Goal: Task Accomplishment & Management: Manage account settings

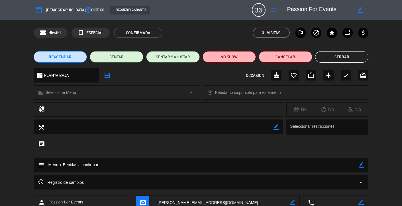
click at [105, 166] on textarea at bounding box center [201, 165] width 315 height 15
click at [363, 165] on icon "border_color" at bounding box center [361, 164] width 5 height 5
paste textarea "LOREMIPS Dolors ametco adi elitsedd ei tempor, incidi u labo, etdolorema al eni…"
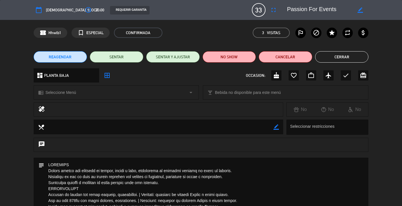
scroll to position [81, 0]
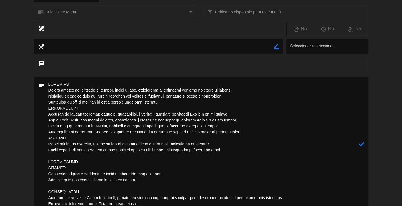
click at [128, 83] on textarea at bounding box center [201, 144] width 315 height 134
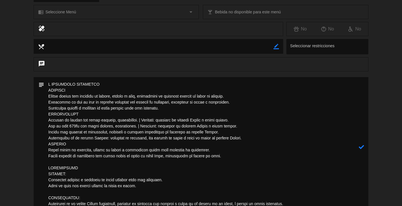
click at [95, 164] on textarea at bounding box center [201, 147] width 315 height 140
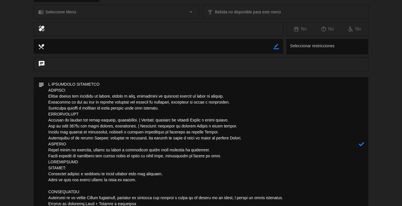
click at [69, 187] on textarea at bounding box center [201, 144] width 315 height 134
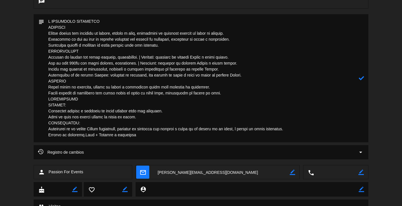
scroll to position [156, 0]
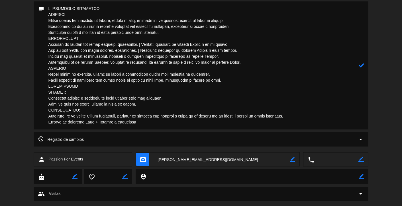
click at [164, 124] on textarea at bounding box center [201, 65] width 315 height 128
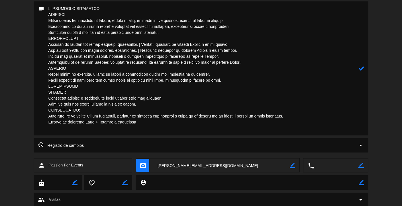
paste textarea "BODEGA SOPHENIA (usd25) Sophenia Reserva Varietales: Malbec, Cabernet Sauvignon…"
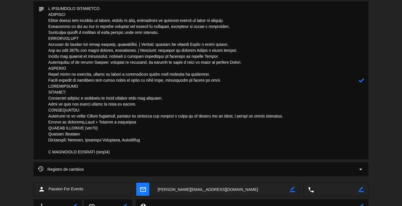
drag, startPoint x: 110, startPoint y: 127, endPoint x: 87, endPoint y: 127, distance: 22.8
click at [87, 127] on textarea at bounding box center [201, 80] width 315 height 158
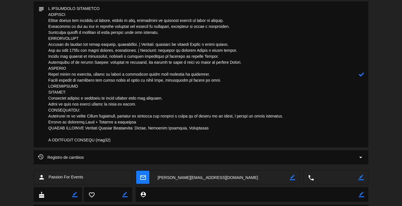
click at [79, 134] on textarea at bounding box center [201, 74] width 315 height 146
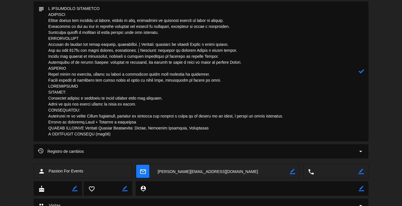
drag, startPoint x: 97, startPoint y: 133, endPoint x: 124, endPoint y: 133, distance: 26.8
click at [124, 133] on textarea at bounding box center [201, 71] width 315 height 140
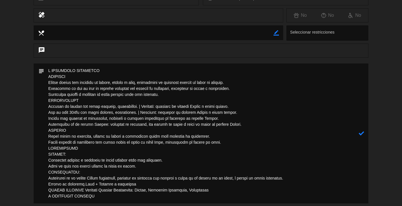
scroll to position [180, 0]
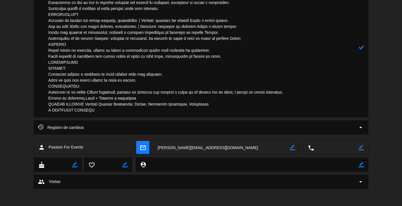
click at [363, 48] on icon at bounding box center [361, 47] width 5 height 5
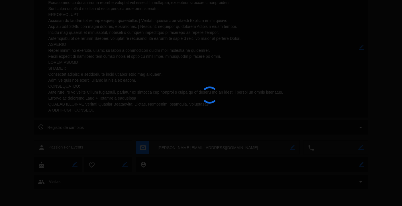
type textarea "L IPSUMDOLO SITAMETCO ADIPISCI Elitse doeius tem incididu ut labore, etdolo m a…"
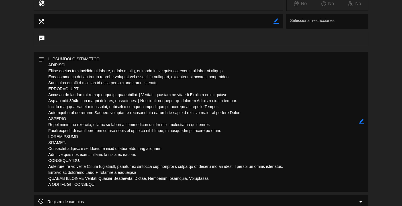
scroll to position [0, 0]
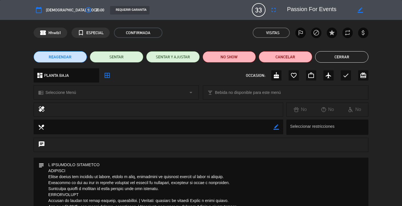
click at [338, 55] on button "Cerrar" at bounding box center [342, 56] width 54 height 11
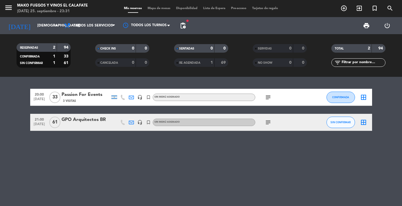
click at [91, 121] on div "GPO Arquitectos BR" at bounding box center [86, 119] width 48 height 7
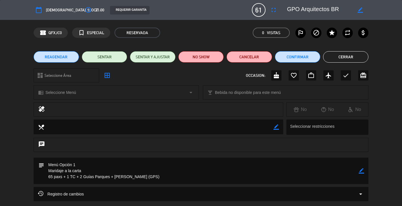
click at [354, 56] on button "Cerrar" at bounding box center [345, 56] width 45 height 11
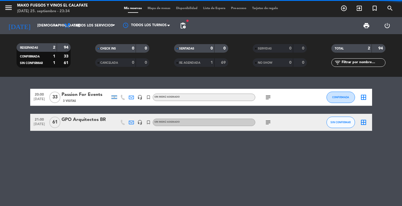
click at [92, 121] on div "GPO Arquitectos BR" at bounding box center [86, 119] width 48 height 7
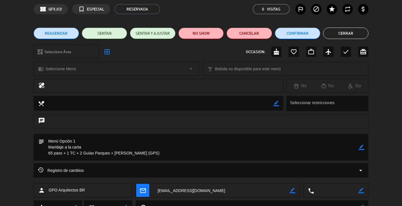
scroll to position [30, 0]
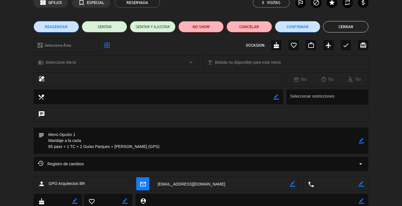
click at [364, 143] on icon "border_color" at bounding box center [361, 140] width 5 height 5
click at [93, 141] on textarea at bounding box center [201, 141] width 315 height 27
paste textarea "ENTRADAS: Provoleta [PERSON_NAME] y marinada en finas hierbas para dos personas…"
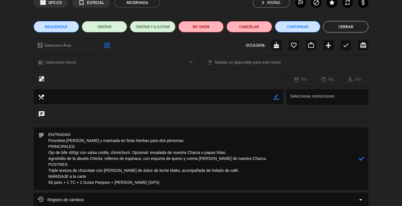
click at [68, 183] on textarea at bounding box center [201, 159] width 315 height 62
click at [166, 184] on textarea at bounding box center [201, 159] width 315 height 62
type textarea "ENTRADAS: Provoleta [PERSON_NAME] y marinada en finas hierbas para dos personas…"
click at [363, 160] on icon at bounding box center [361, 158] width 5 height 5
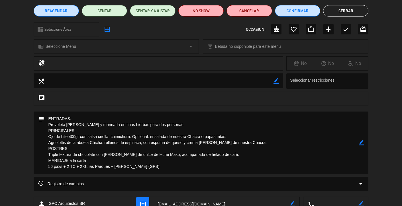
scroll to position [0, 0]
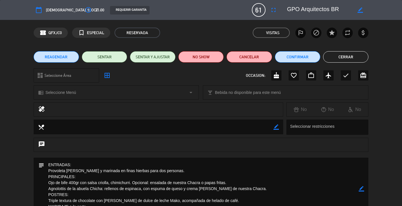
click at [348, 57] on button "Cerrar" at bounding box center [345, 56] width 45 height 11
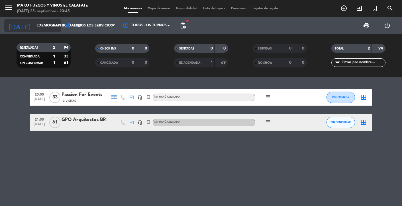
click at [52, 26] on input "[DEMOGRAPHIC_DATA][DATE]" at bounding box center [58, 26] width 49 height 10
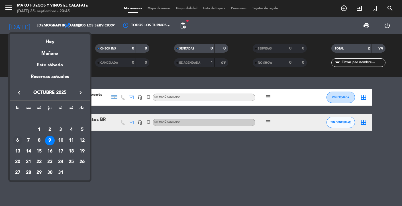
click at [18, 140] on div "6" at bounding box center [18, 141] width 10 height 10
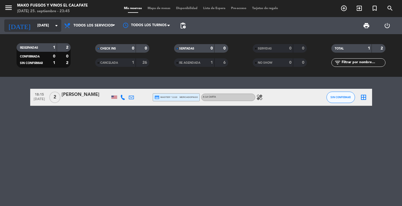
click at [51, 27] on input "[DATE]" at bounding box center [58, 26] width 49 height 10
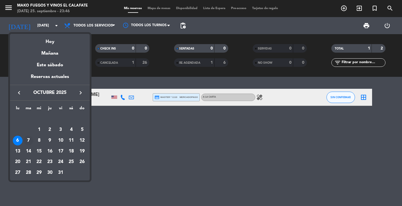
click at [27, 140] on div "7" at bounding box center [29, 141] width 10 height 10
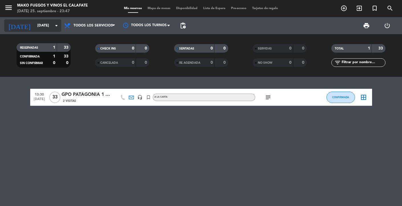
click at [58, 26] on icon "arrow_drop_down" at bounding box center [56, 25] width 7 height 7
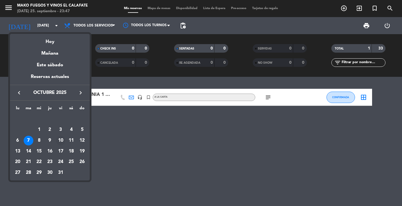
click at [62, 140] on div "10" at bounding box center [61, 141] width 10 height 10
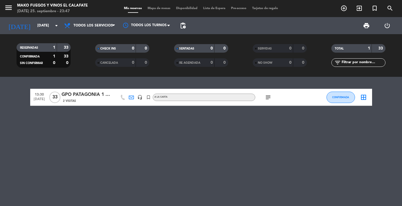
type input "[DATE]"
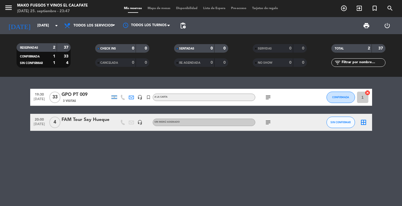
click at [94, 123] on div "FAM Tour Say Hueque" at bounding box center [86, 119] width 48 height 7
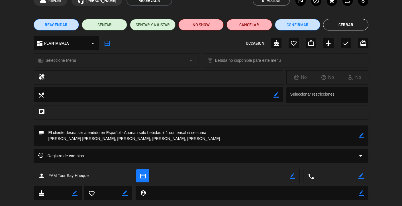
scroll to position [44, 0]
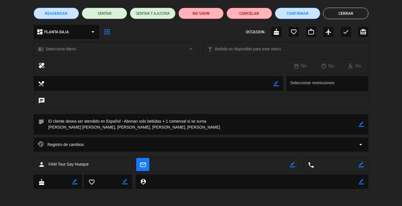
click at [277, 84] on icon "border_color" at bounding box center [276, 83] width 5 height 5
click at [215, 82] on textarea at bounding box center [158, 83] width 229 height 15
click at [276, 84] on icon at bounding box center [276, 83] width 5 height 5
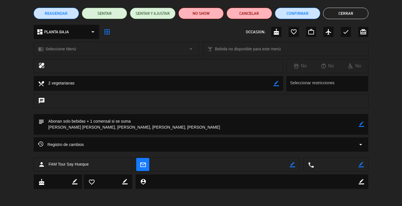
scroll to position [0, 0]
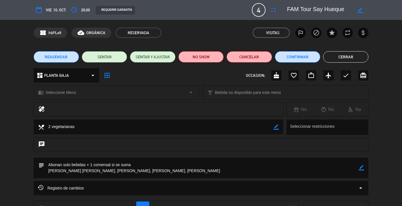
click at [277, 127] on icon "border_color" at bounding box center [276, 127] width 5 height 5
click at [217, 127] on textarea at bounding box center [158, 127] width 229 height 15
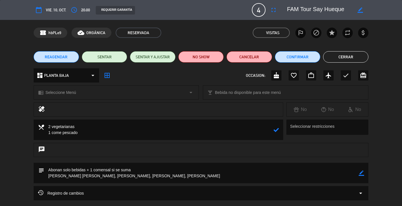
click at [160, 127] on textarea at bounding box center [158, 130] width 229 height 21
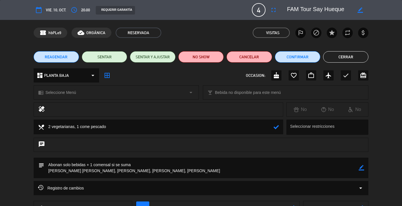
type textarea "2 vegetarianas, 1 come pescado"
click at [276, 127] on icon at bounding box center [276, 127] width 5 height 5
click at [209, 170] on textarea at bounding box center [201, 168] width 315 height 21
